Goal: Task Accomplishment & Management: Complete application form

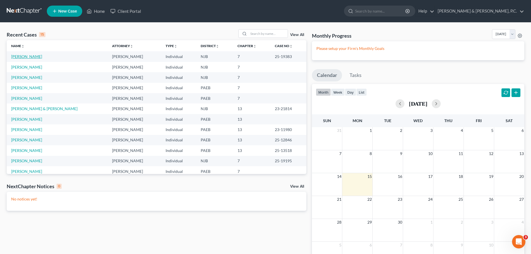
click at [35, 55] on link "[PERSON_NAME]" at bounding box center [26, 56] width 31 height 5
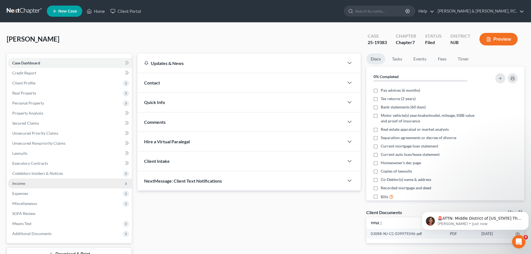
click at [22, 183] on span "Income" at bounding box center [18, 183] width 13 height 5
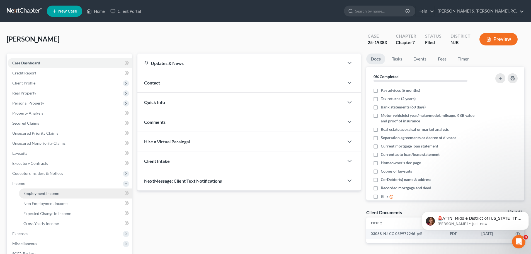
click at [32, 193] on span "Employment Income" at bounding box center [41, 193] width 36 height 5
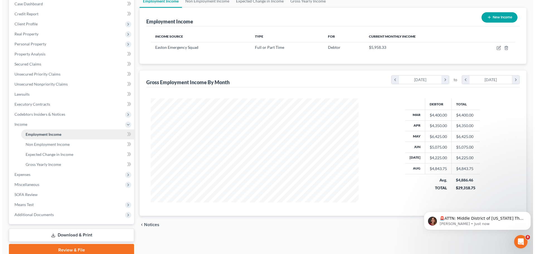
scroll to position [83, 0]
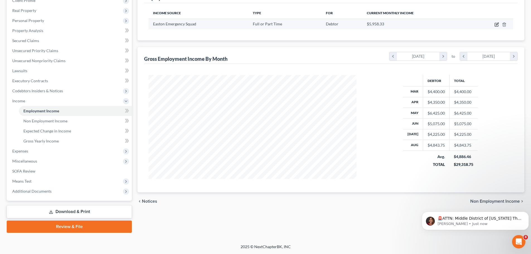
click at [496, 23] on icon "button" at bounding box center [496, 24] width 3 height 3
select select "0"
select select "39"
select select "2"
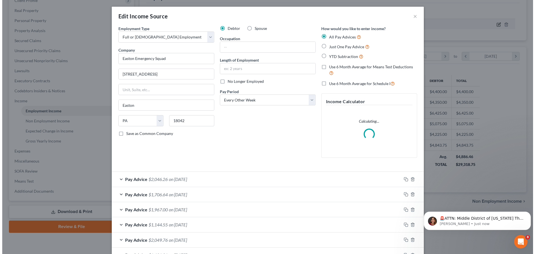
scroll to position [105, 221]
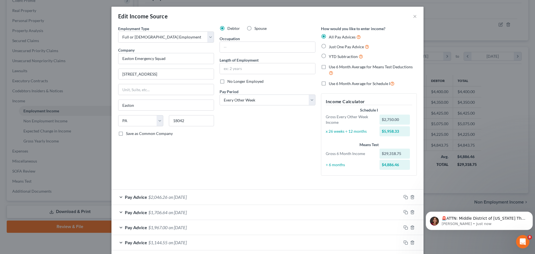
click at [119, 197] on div "Pay Advice $2,046.26 on [DATE]" at bounding box center [257, 197] width 290 height 15
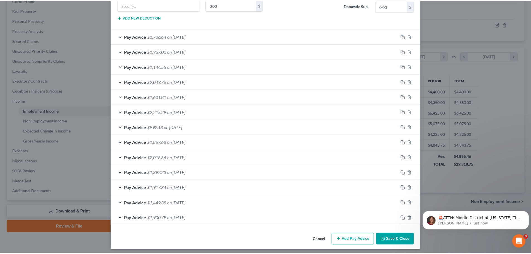
scroll to position [346, 0]
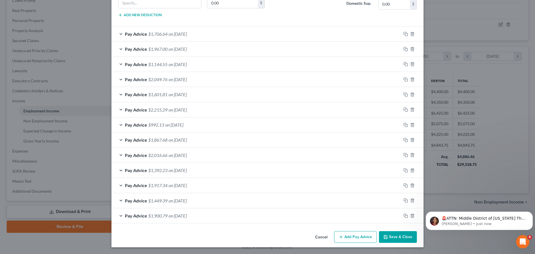
click at [401, 235] on button "Save & Close" at bounding box center [398, 237] width 38 height 12
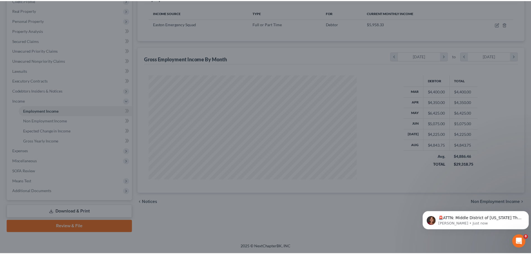
scroll to position [278712, 278597]
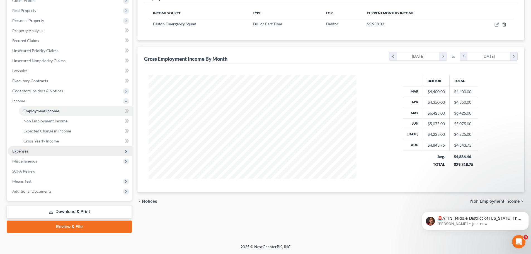
click at [21, 153] on span "Expenses" at bounding box center [20, 151] width 16 height 5
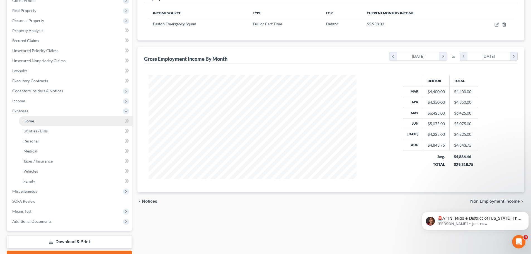
click at [23, 117] on link "Home" at bounding box center [75, 121] width 113 height 10
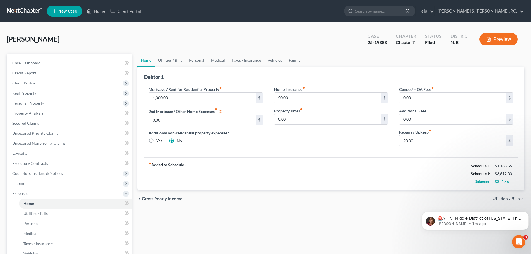
click at [505, 198] on span "Utilities / Bills" at bounding box center [506, 199] width 27 height 4
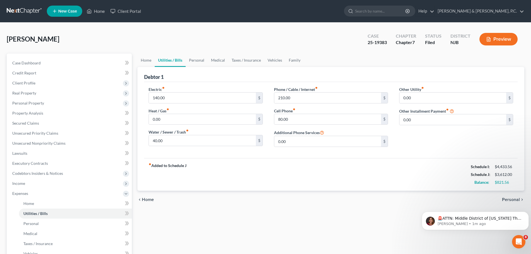
click at [504, 198] on span "Personal" at bounding box center [511, 199] width 18 height 4
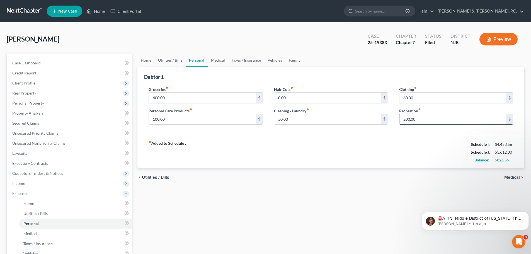
click at [406, 121] on input "200.00" at bounding box center [453, 119] width 107 height 11
type input "100.00"
click at [277, 97] on input "0.00" at bounding box center [327, 98] width 107 height 11
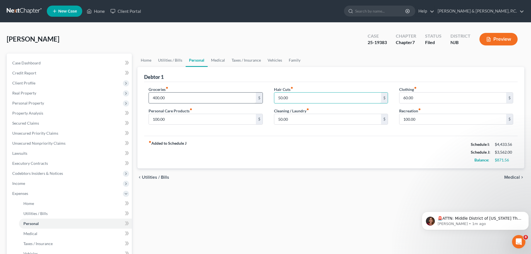
type input "50.00"
click at [158, 99] on input "400.00" at bounding box center [202, 98] width 107 height 11
type input "450.00"
click at [516, 176] on span "Medical" at bounding box center [512, 177] width 16 height 4
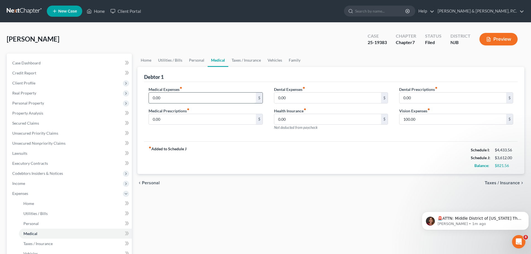
click at [153, 100] on input "0.00" at bounding box center [202, 98] width 107 height 11
type input "50.00"
click at [516, 183] on span "Taxes / Insurance" at bounding box center [502, 183] width 35 height 4
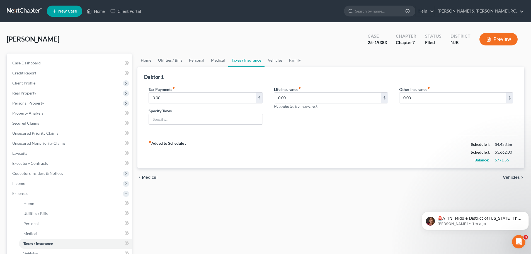
click at [512, 176] on span "Vehicles" at bounding box center [511, 177] width 17 height 4
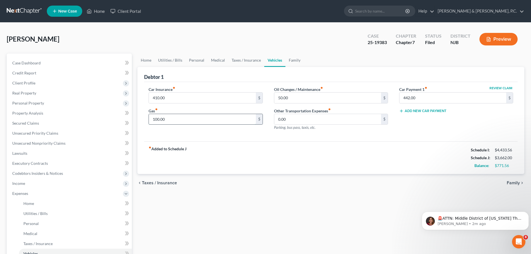
click at [155, 121] on input "100.00" at bounding box center [202, 119] width 107 height 11
click at [154, 121] on input "100.00" at bounding box center [202, 119] width 107 height 11
type input "200.00"
click at [281, 100] on input "50.00" at bounding box center [327, 98] width 107 height 11
type input "75.00"
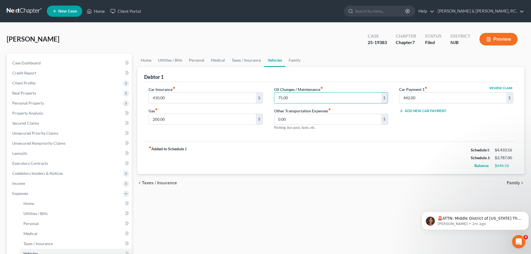
click at [510, 182] on span "Family" at bounding box center [513, 183] width 13 height 4
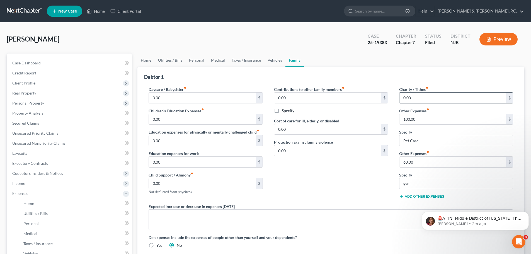
click at [403, 98] on input "0.00" at bounding box center [453, 98] width 107 height 11
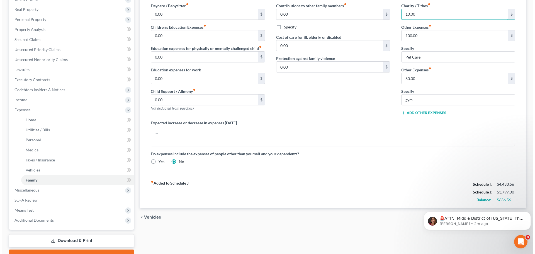
scroll to position [113, 0]
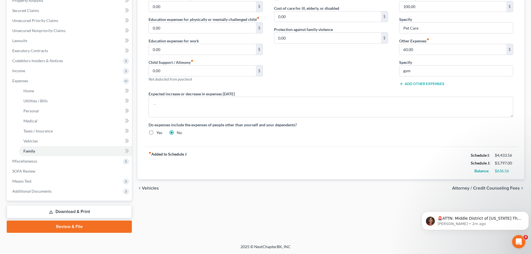
type input "10.00"
click at [478, 187] on span "Attorney / Credit Counseling Fees" at bounding box center [486, 188] width 68 height 4
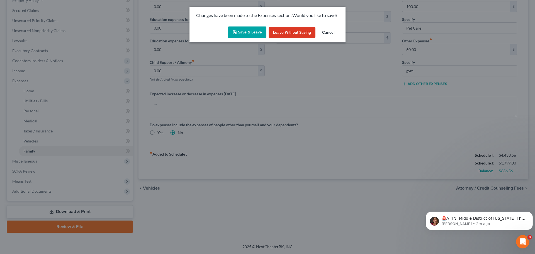
click at [254, 33] on button "Save & Leave" at bounding box center [247, 32] width 38 height 12
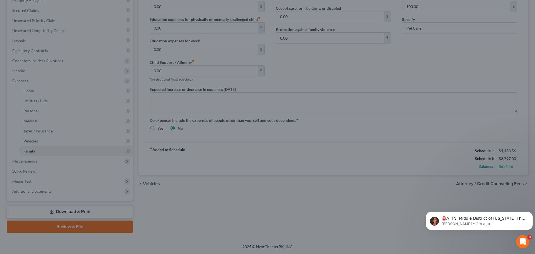
select select "0"
